Goal: Information Seeking & Learning: Learn about a topic

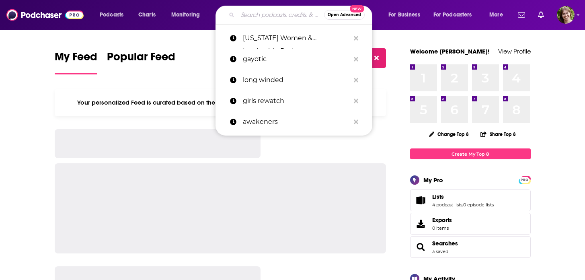
click at [245, 15] on input "Search podcasts, credits, & more..." at bounding box center [281, 14] width 87 height 13
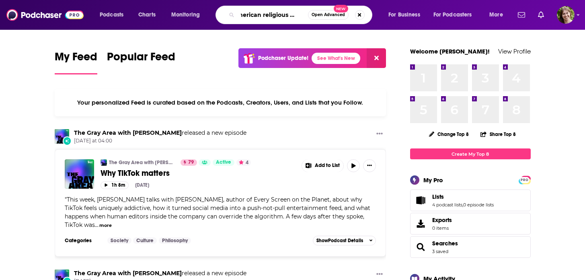
scroll to position [0, 14]
type input "american religious history"
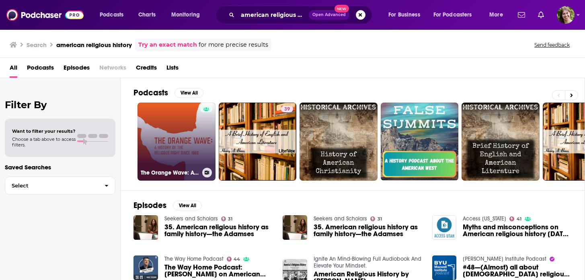
click at [202, 135] on div at bounding box center [206, 137] width 12 height 62
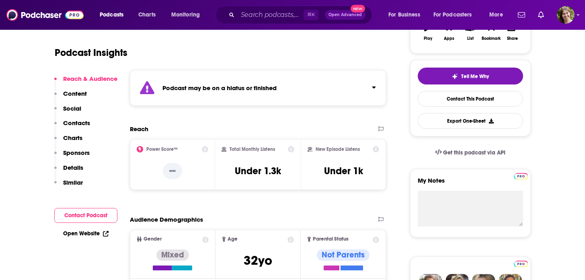
scroll to position [113, 0]
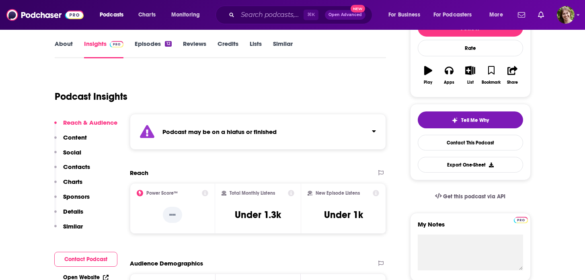
click at [283, 40] on link "Similar" at bounding box center [283, 49] width 20 height 19
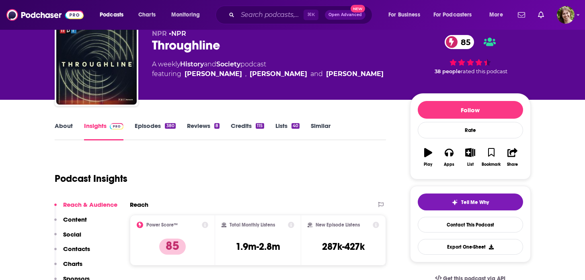
scroll to position [43, 0]
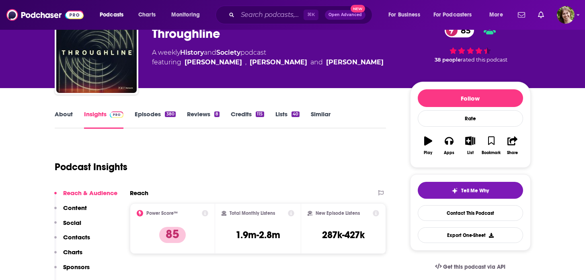
click at [253, 118] on link "Credits 115" at bounding box center [247, 119] width 33 height 19
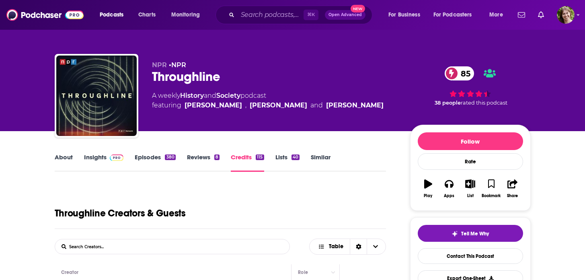
click at [317, 157] on link "Similar" at bounding box center [321, 162] width 20 height 19
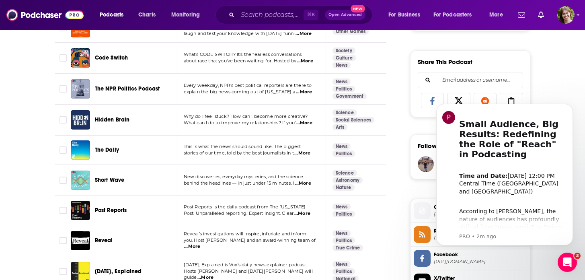
scroll to position [507, 0]
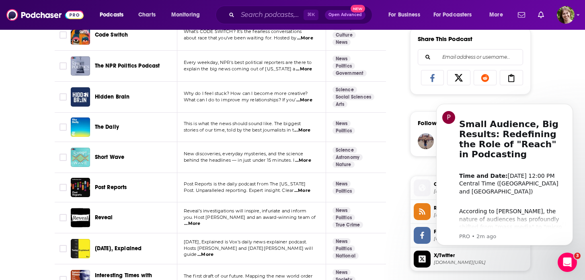
click at [309, 191] on span "...More" at bounding box center [303, 190] width 16 height 6
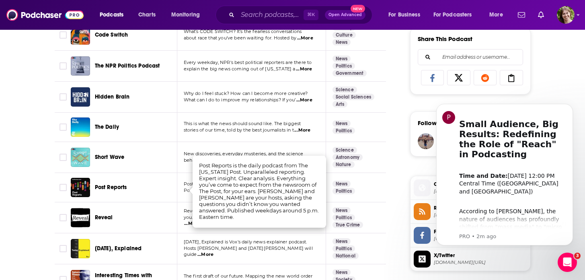
click at [170, 209] on div "Reveal" at bounding box center [137, 217] width 84 height 19
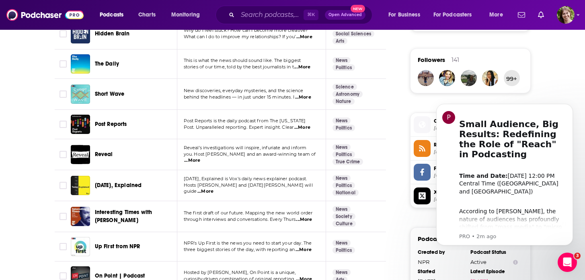
scroll to position [571, 0]
click at [200, 157] on span "...More" at bounding box center [192, 160] width 16 height 6
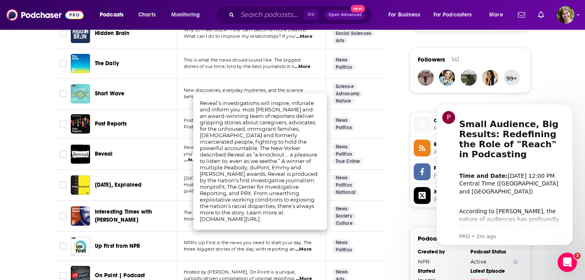
click at [179, 173] on td "Today, Explained is Vox's daily news explainer podcast. Hosts Sean Rameswaram a…" at bounding box center [251, 185] width 149 height 31
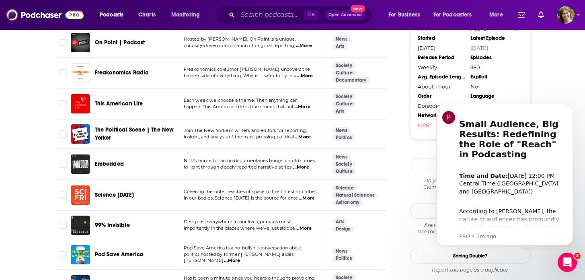
scroll to position [805, 0]
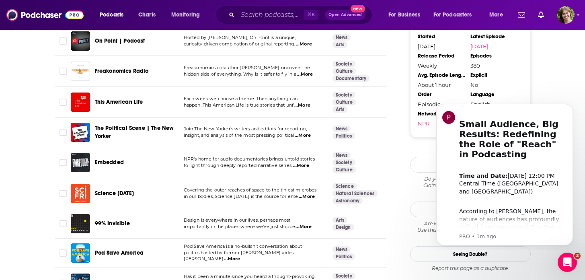
click at [302, 165] on span "...More" at bounding box center [301, 166] width 16 height 6
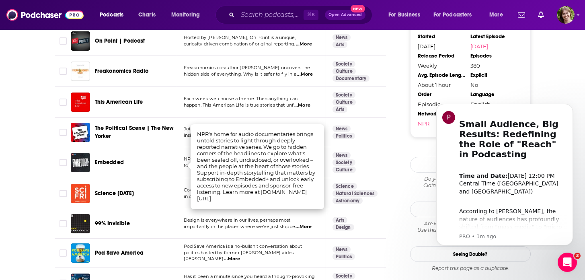
click at [150, 167] on div "Embedded" at bounding box center [137, 162] width 84 height 19
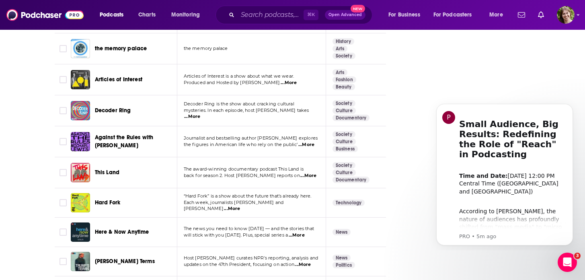
scroll to position [1942, 0]
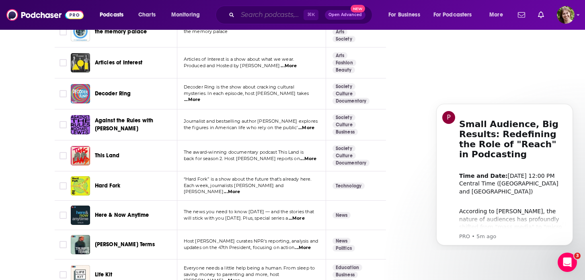
click at [282, 15] on input "Search podcasts, credits, & more..." at bounding box center [271, 14] width 66 height 13
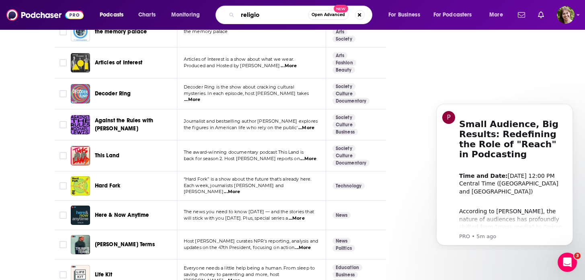
type input "religion"
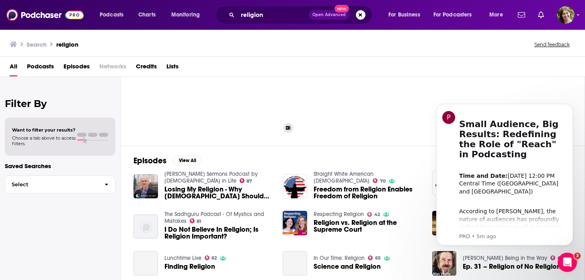
scroll to position [44, 0]
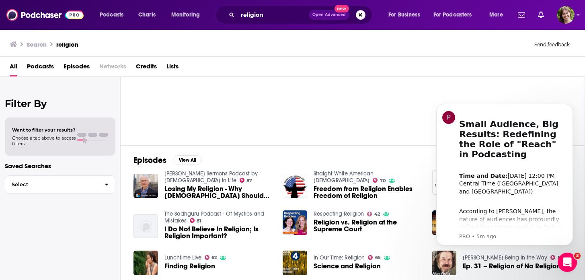
click at [44, 64] on span "Podcasts" at bounding box center [40, 68] width 27 height 16
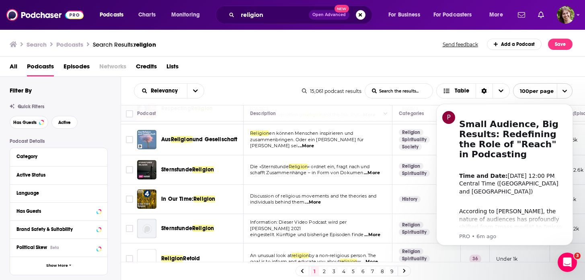
scroll to position [219, 0]
